Goal: Navigation & Orientation: Find specific page/section

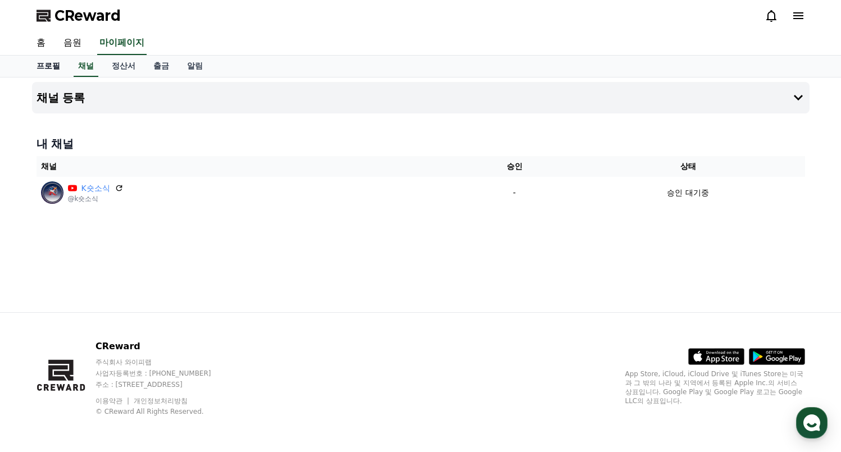
click at [52, 69] on link "프로필" at bounding box center [49, 66] width 42 height 21
select select "**********"
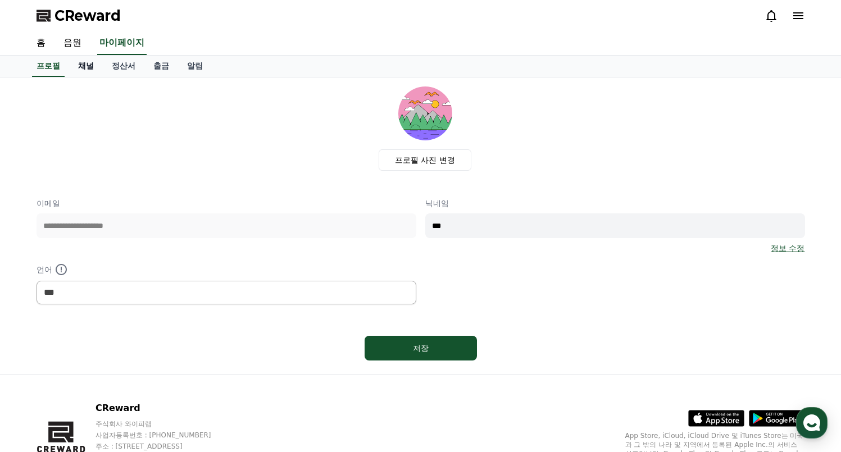
click at [71, 67] on link "채널" at bounding box center [86, 66] width 34 height 21
